Goal: Task Accomplishment & Management: Use online tool/utility

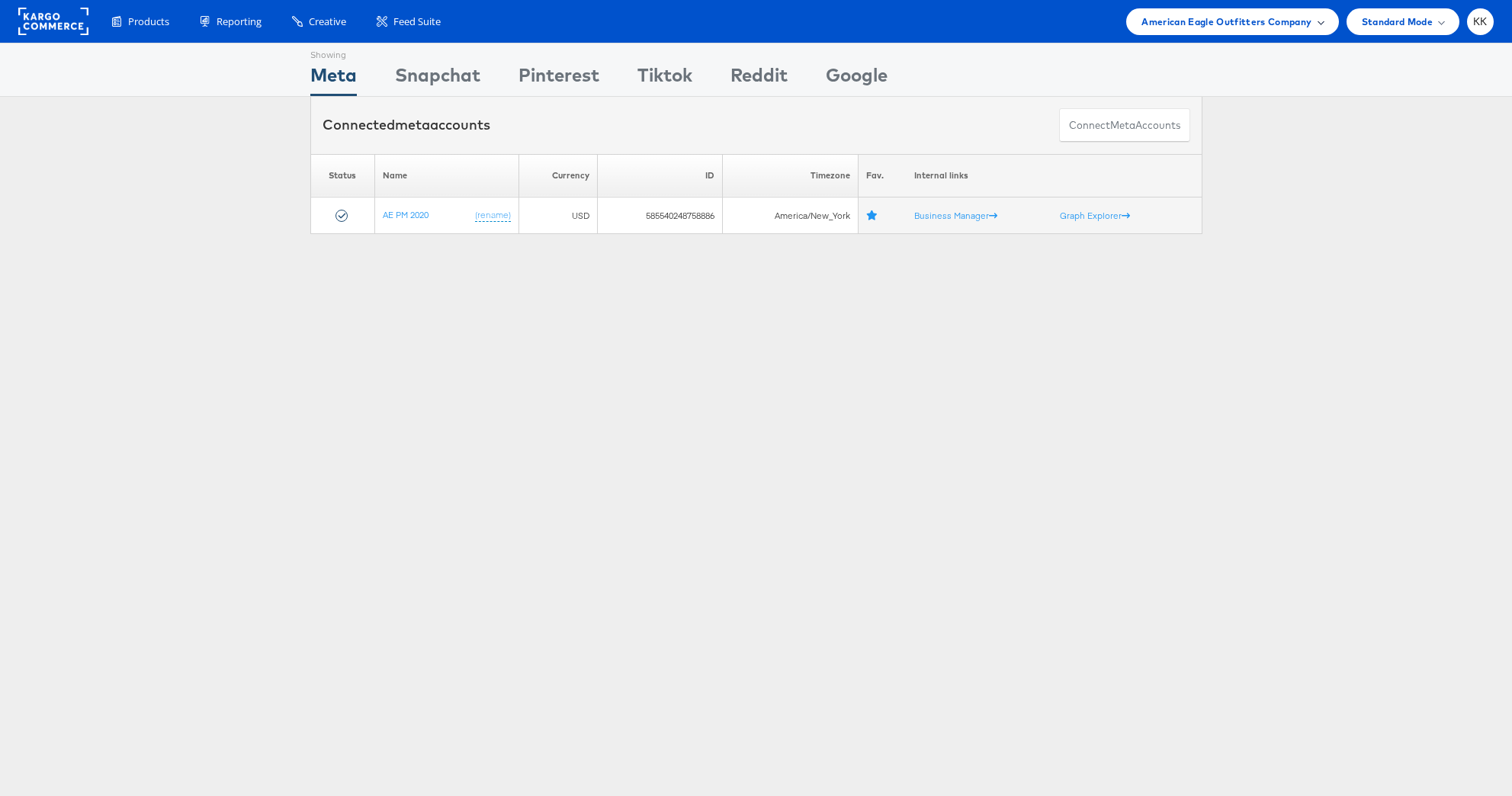
click at [1193, 20] on span "American Eagle Outfitters Company" at bounding box center [1226, 21] width 170 height 16
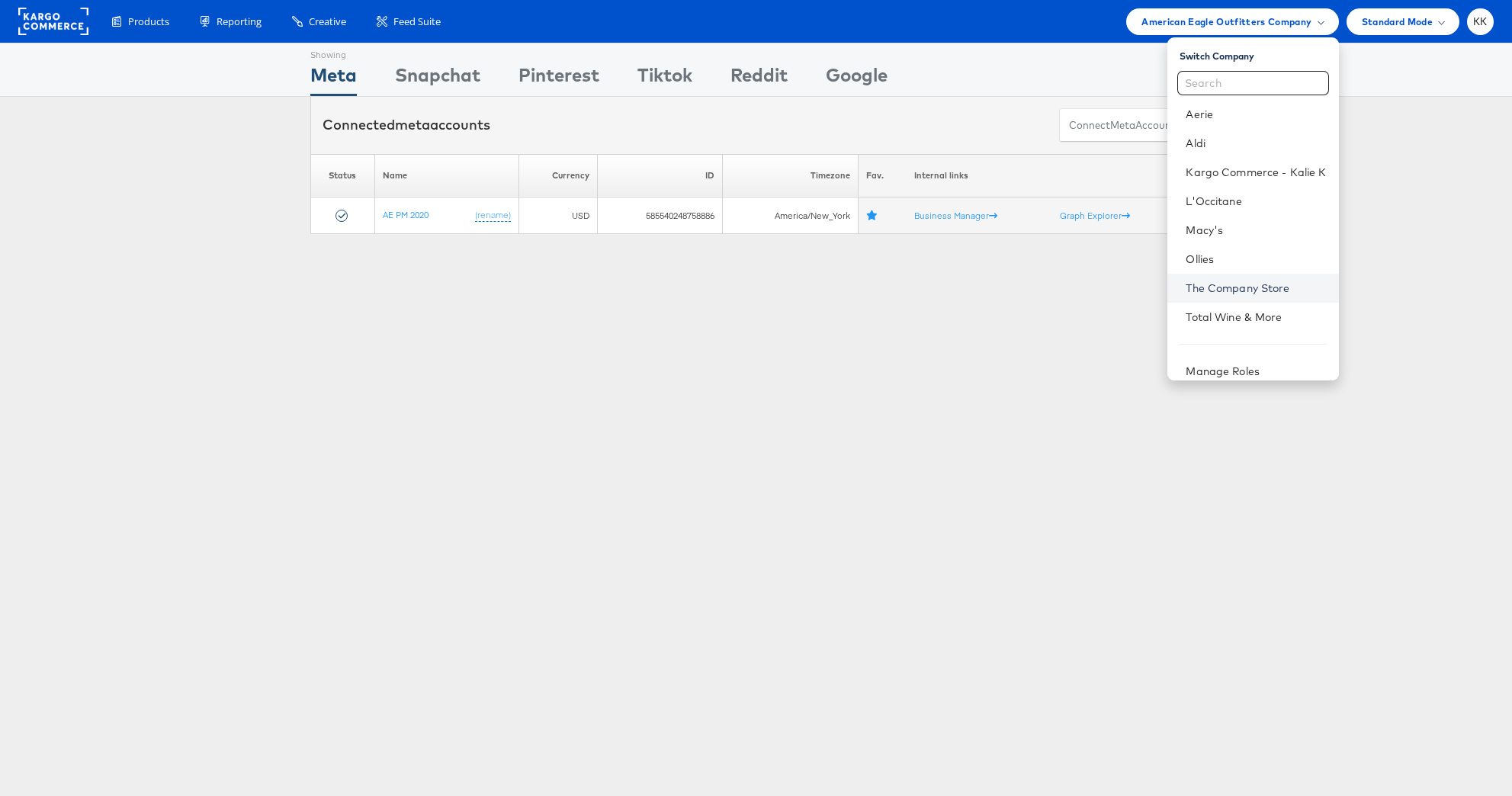
click at [1233, 289] on link "The Company Store" at bounding box center [1255, 288] width 140 height 16
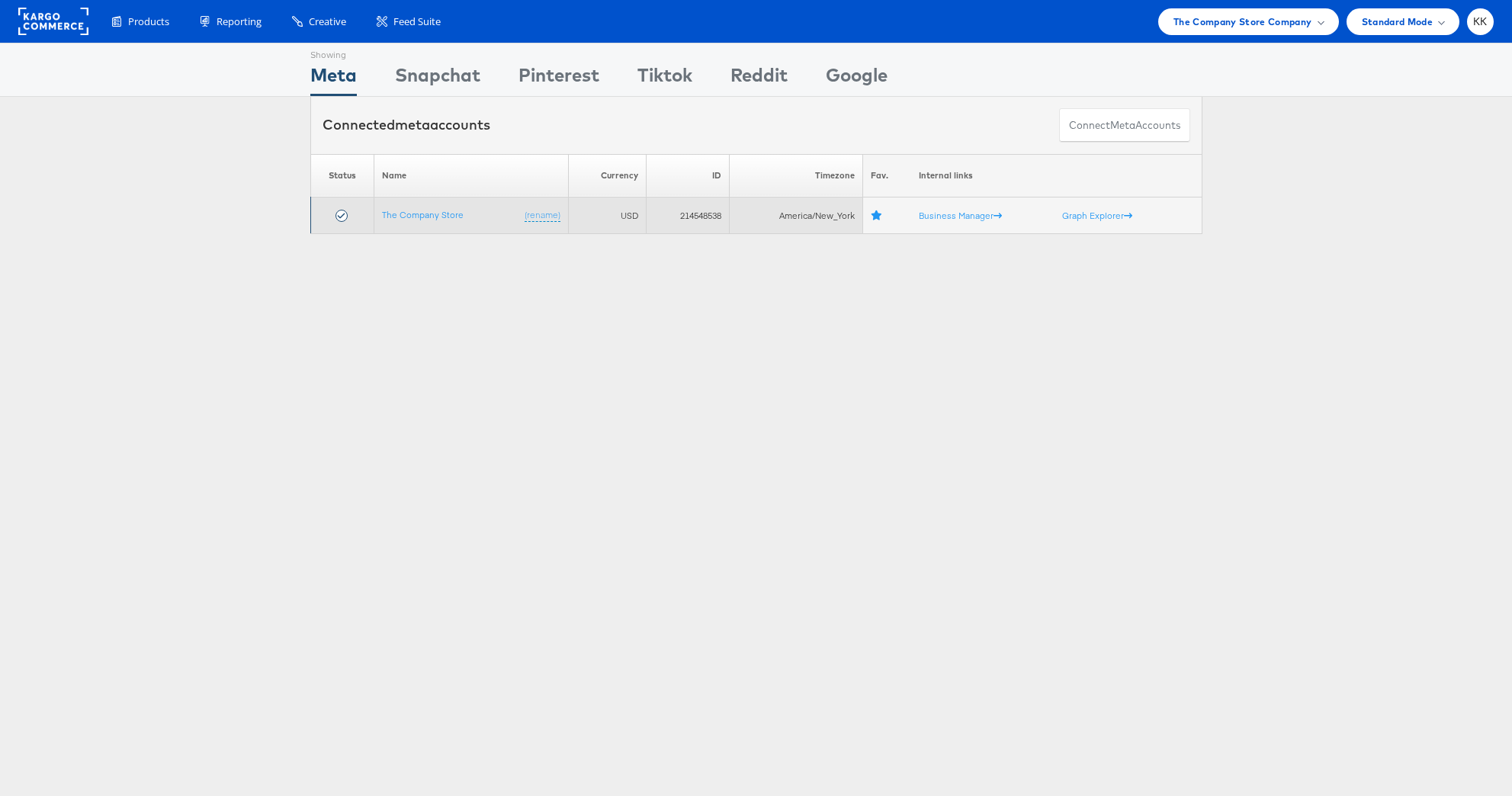
click at [414, 205] on td "The Company Store (rename)" at bounding box center [471, 216] width 194 height 37
click at [417, 219] on link "The Company Store" at bounding box center [422, 214] width 82 height 11
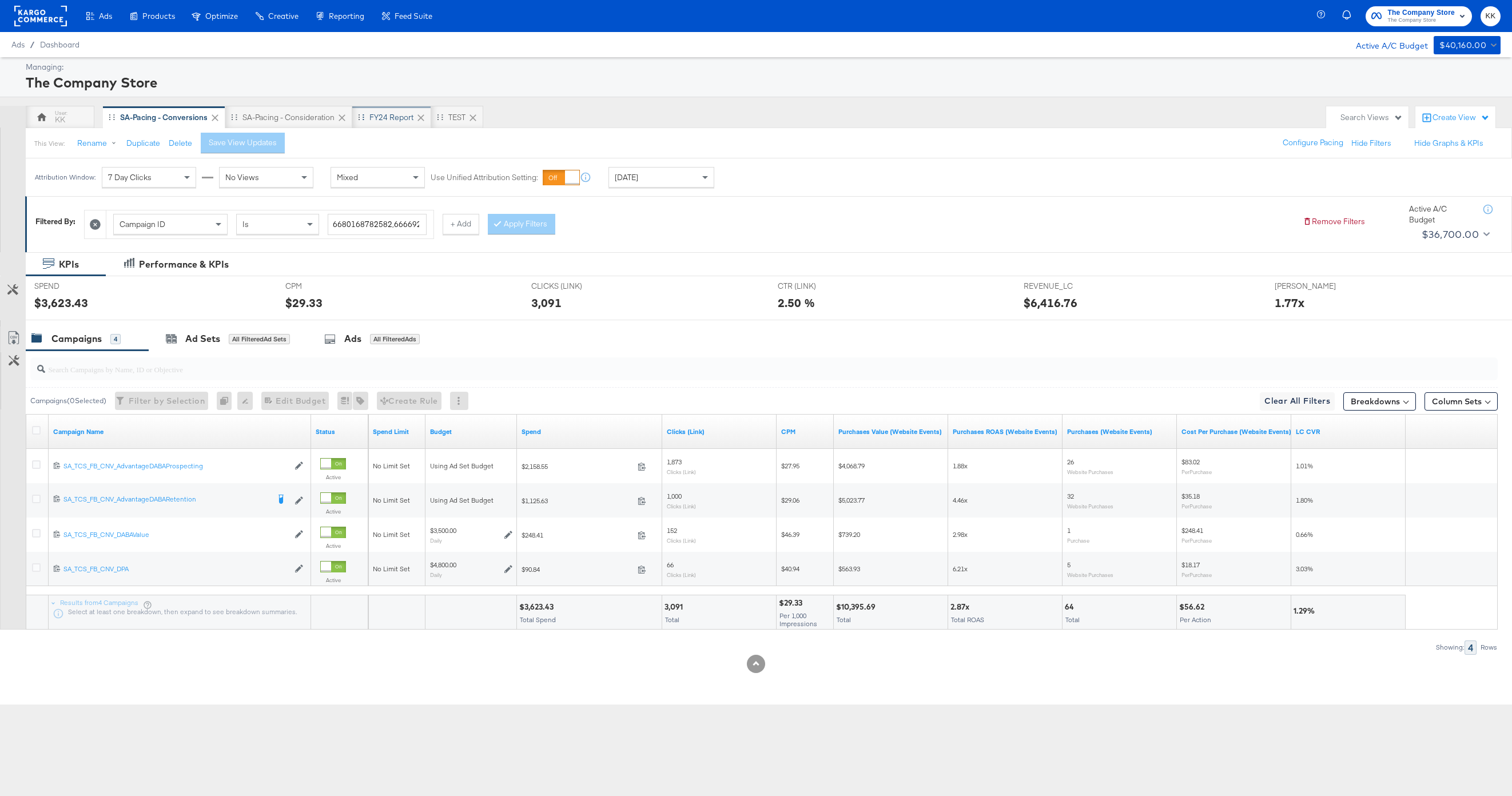
click at [385, 115] on div "FY24 Report" at bounding box center [392, 117] width 44 height 11
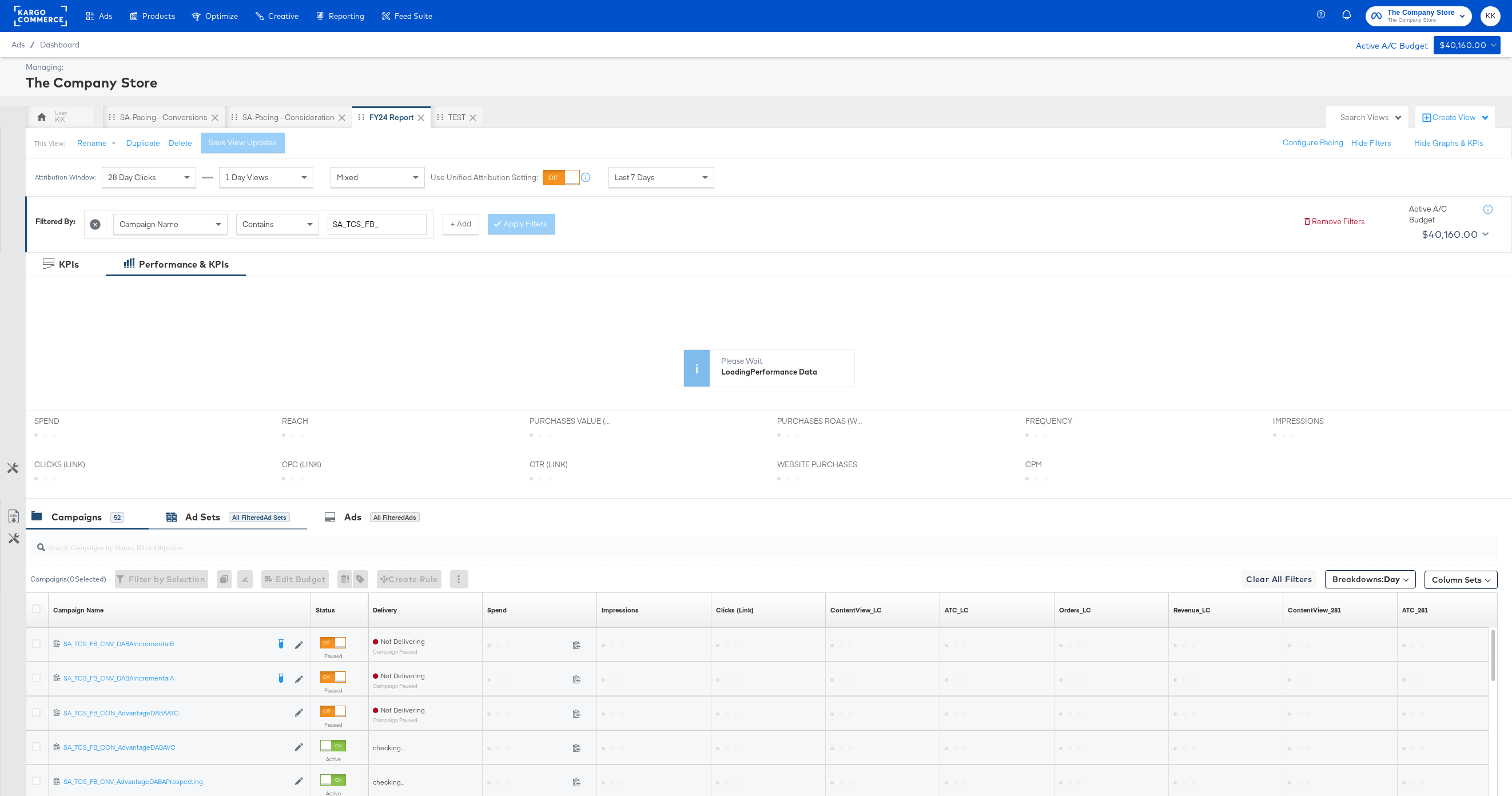
click at [229, 521] on div "All Filtered Ad Sets" at bounding box center [259, 517] width 61 height 10
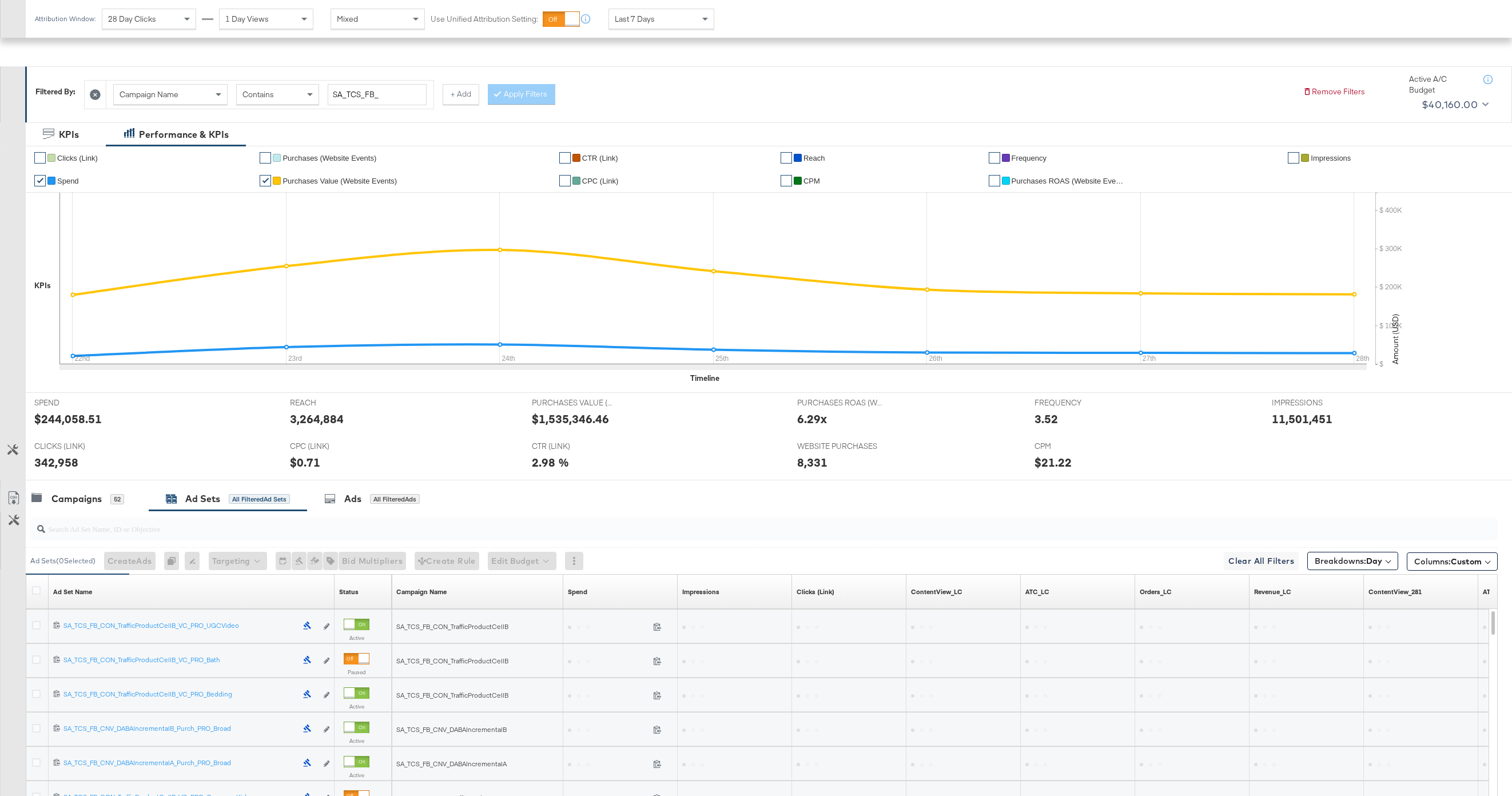
scroll to position [302, 0]
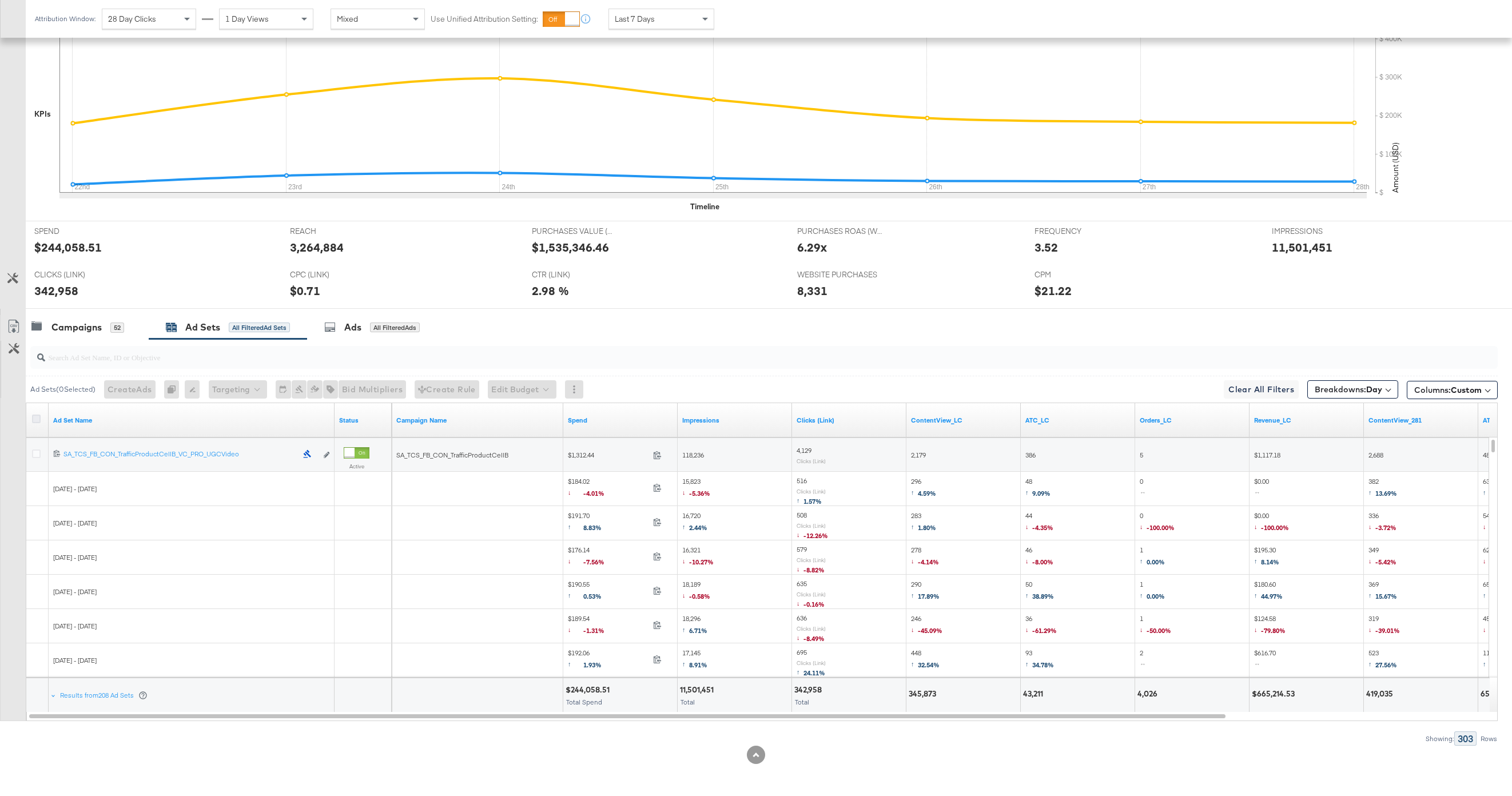
click at [32, 419] on icon at bounding box center [36, 418] width 8 height 8
click at [0, 0] on input "checkbox" at bounding box center [0, 0] width 0 height 0
click at [16, 327] on icon at bounding box center [14, 326] width 14 height 14
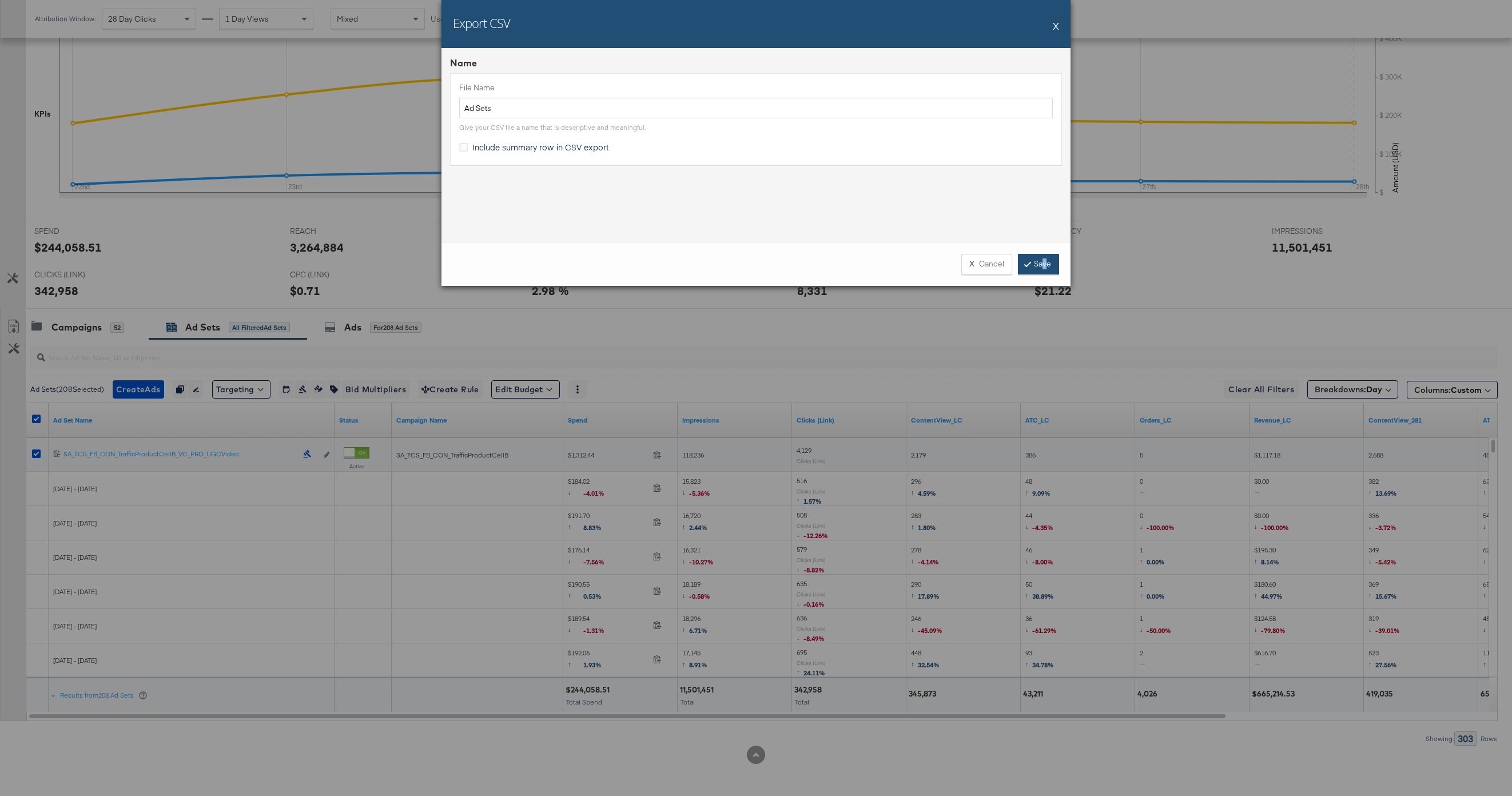
click at [1045, 268] on link "Save" at bounding box center [1039, 264] width 41 height 21
